Goal: Task Accomplishment & Management: Use online tool/utility

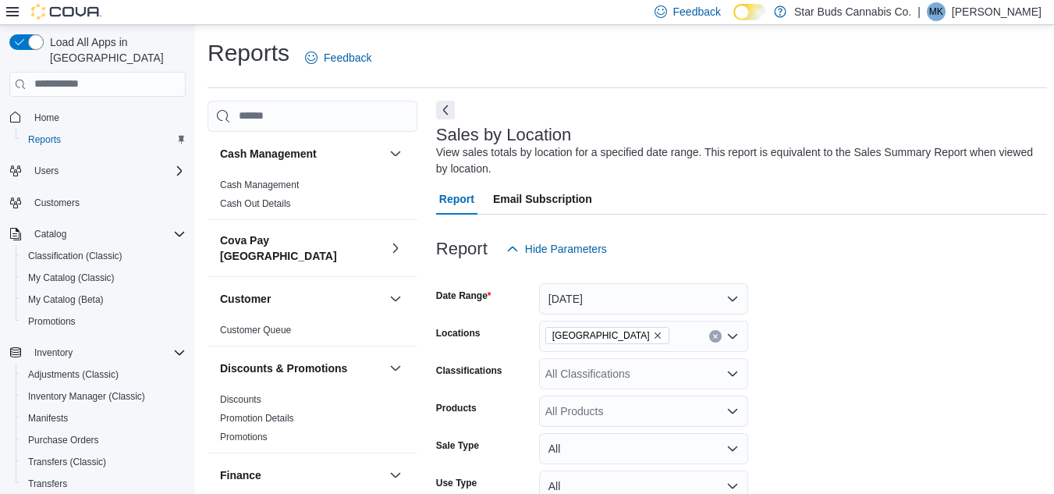
scroll to position [390, 0]
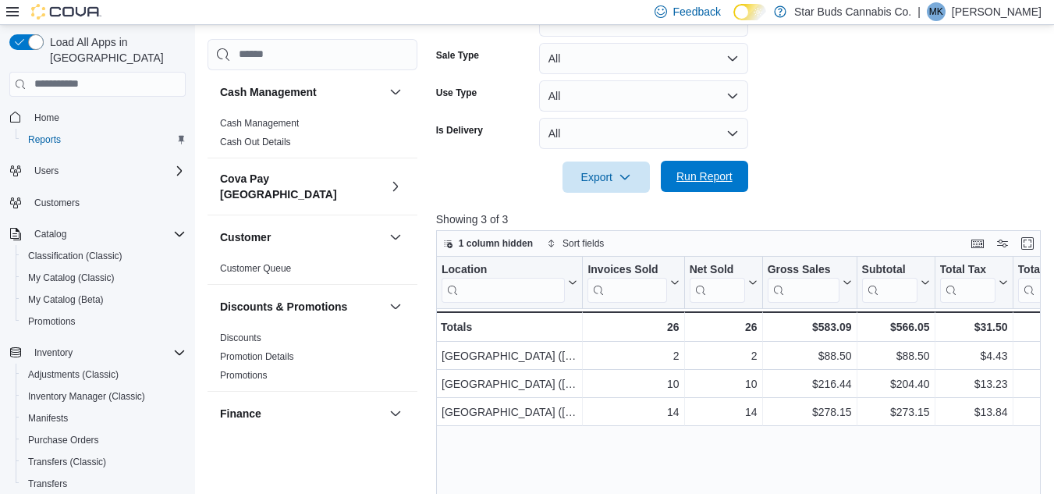
click at [704, 173] on span "Run Report" at bounding box center [704, 176] width 56 height 16
click at [678, 172] on span "Run Report" at bounding box center [704, 176] width 56 height 16
click at [717, 185] on span "Run Report" at bounding box center [704, 176] width 69 height 31
click at [717, 172] on span "Run Report" at bounding box center [704, 176] width 56 height 16
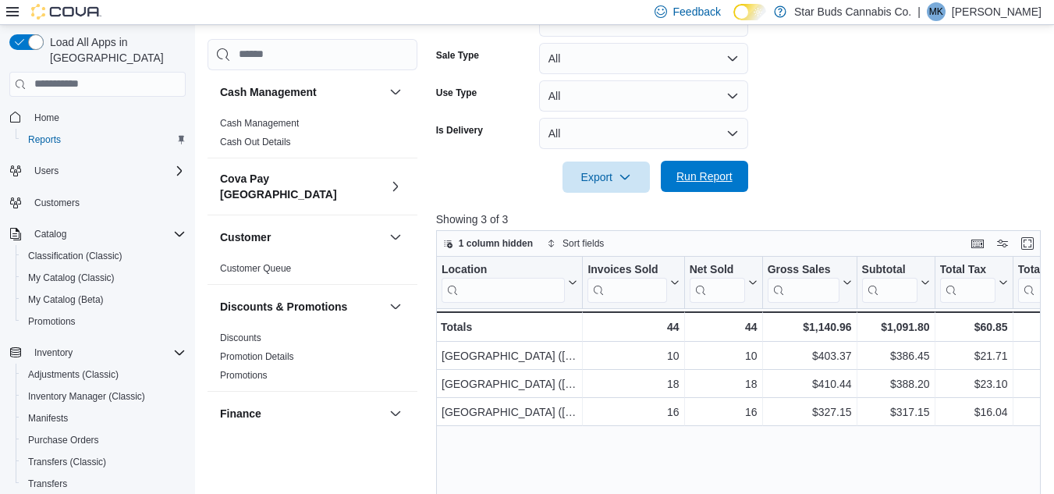
click at [709, 180] on span "Run Report" at bounding box center [704, 176] width 56 height 16
click at [678, 177] on span "Run Report" at bounding box center [704, 176] width 56 height 16
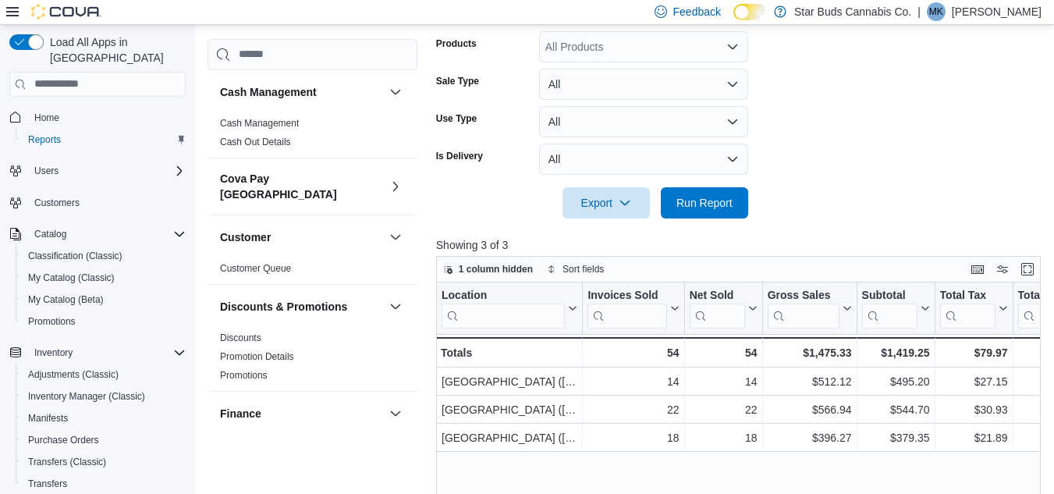
scroll to position [442, 0]
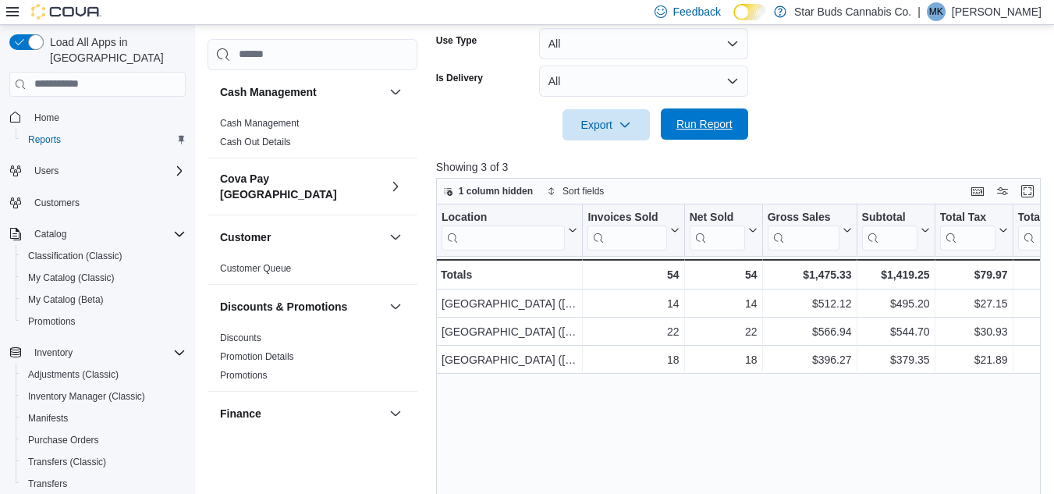
click at [737, 122] on span "Run Report" at bounding box center [704, 123] width 69 height 31
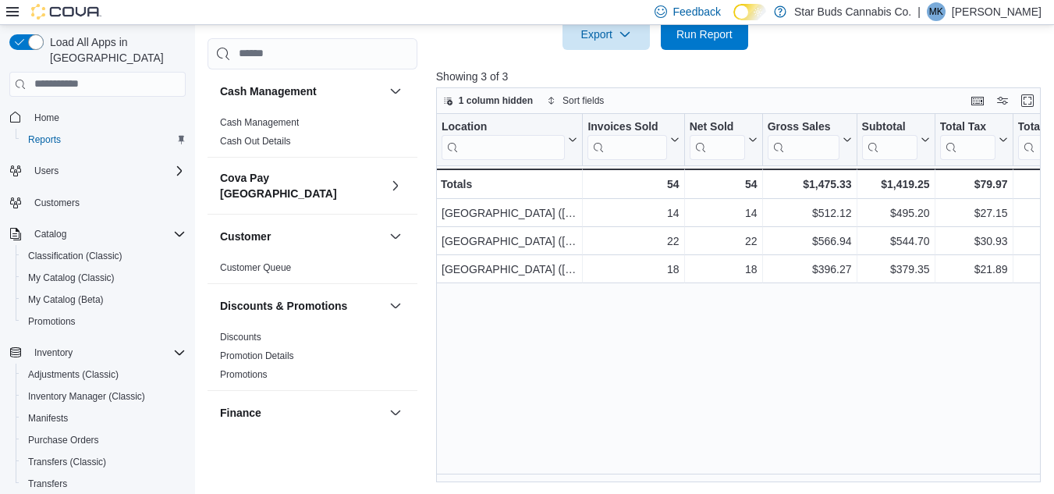
scroll to position [533, 0]
